Goal: Information Seeking & Learning: Find specific fact

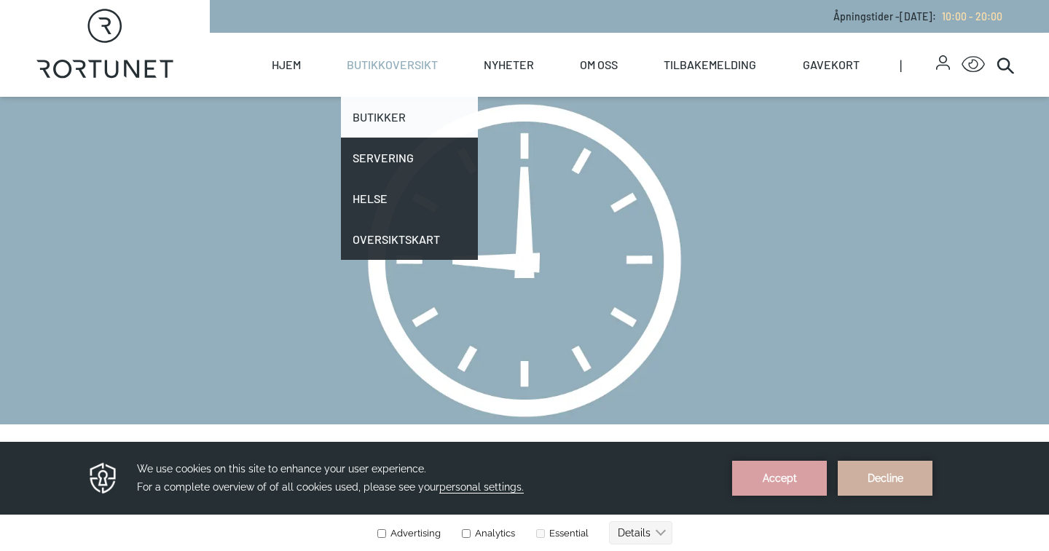
click at [378, 119] on link "Butikker" at bounding box center [409, 117] width 137 height 41
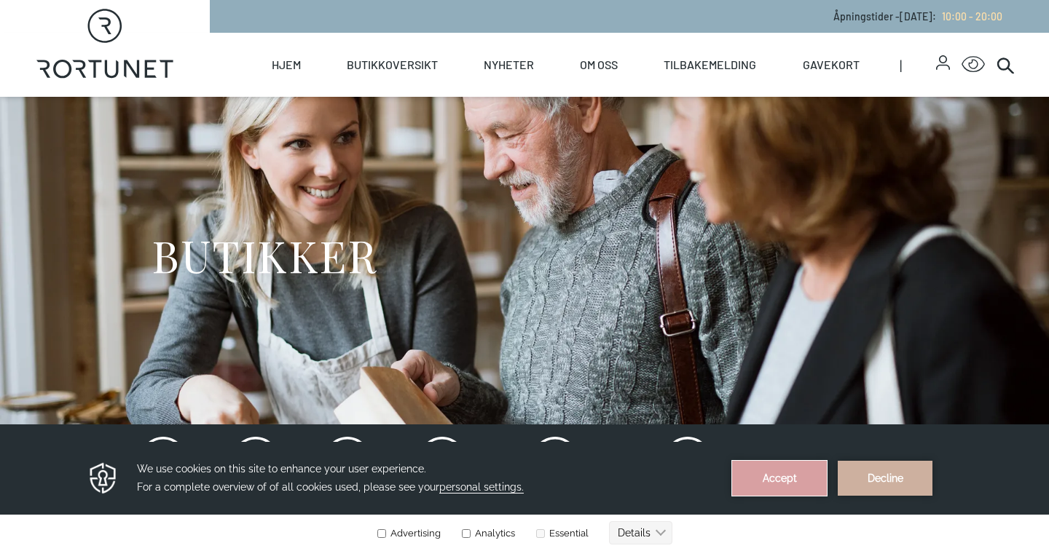
click at [782, 468] on button "Accept" at bounding box center [779, 478] width 95 height 35
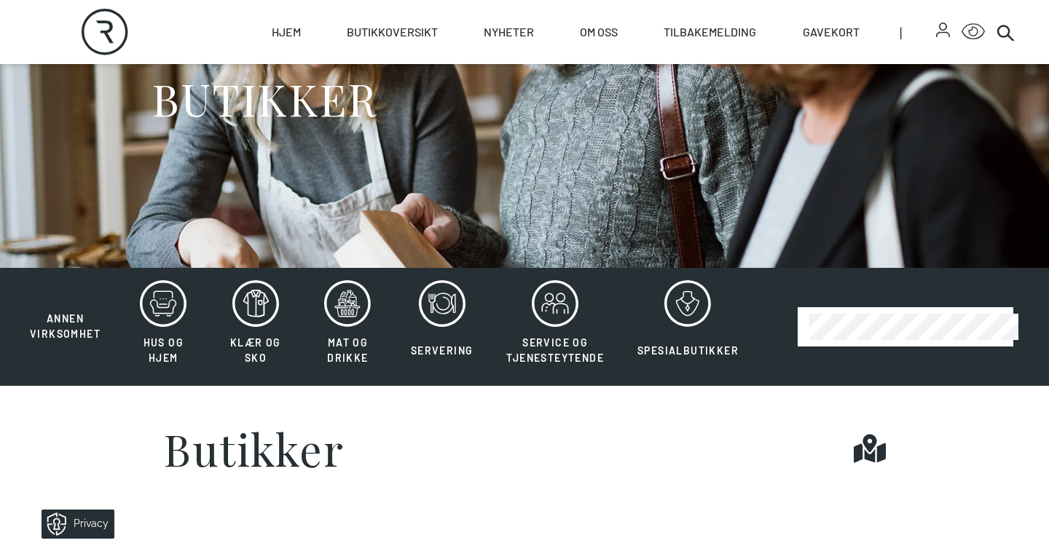
scroll to position [161, 0]
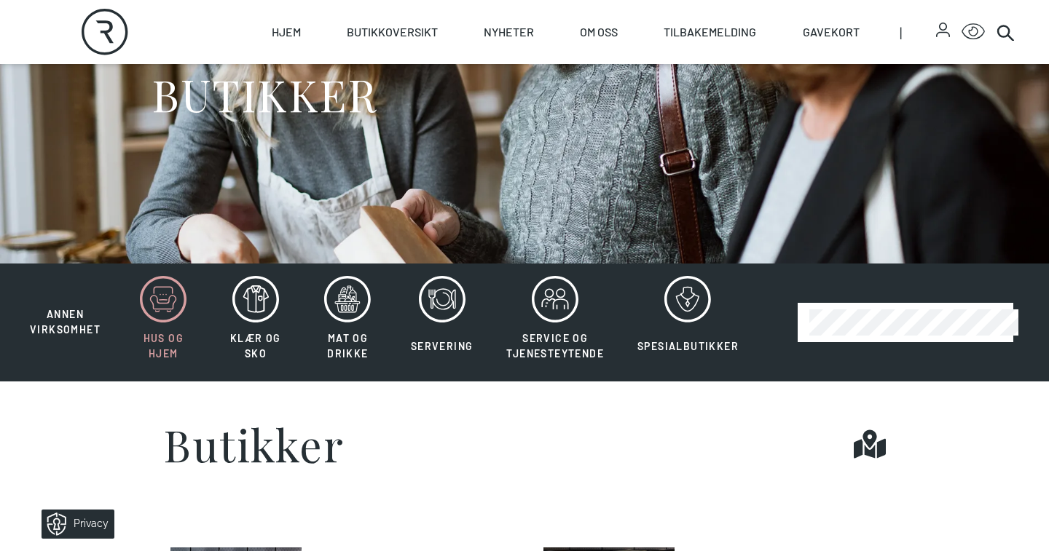
click at [145, 310] on icon at bounding box center [163, 299] width 47 height 47
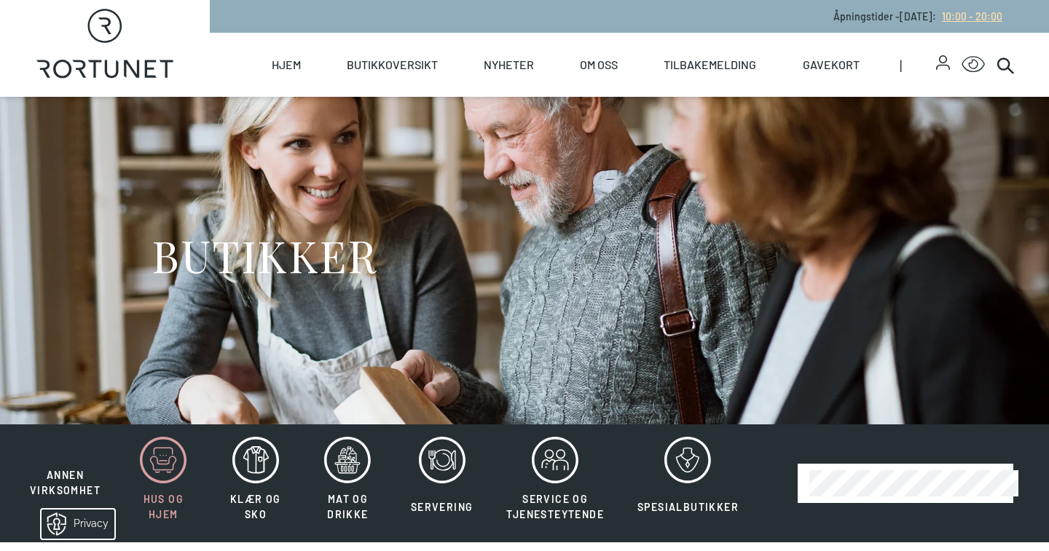
click at [956, 18] on span "10:00 - 20:00" at bounding box center [972, 16] width 60 height 12
